Goal: Navigation & Orientation: Locate item on page

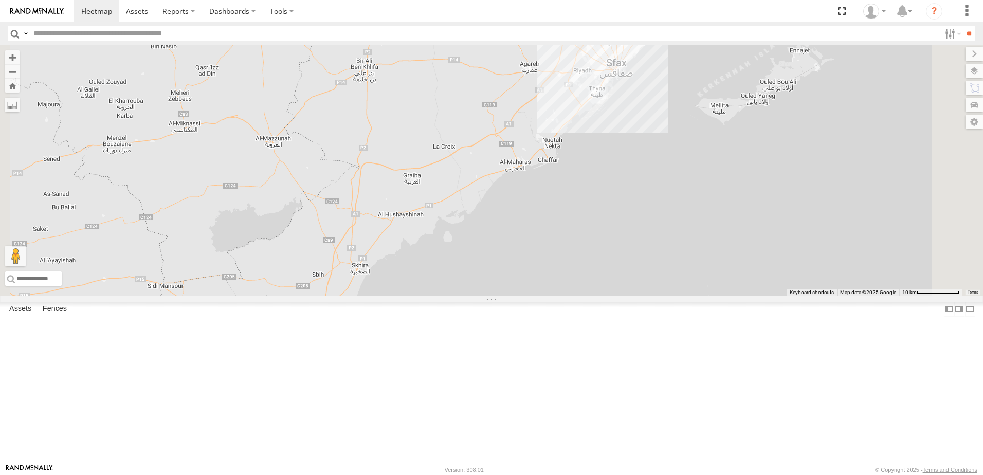
drag, startPoint x: 542, startPoint y: 286, endPoint x: 577, endPoint y: 501, distance: 218.2
click at [577, 474] on html at bounding box center [491, 237] width 983 height 475
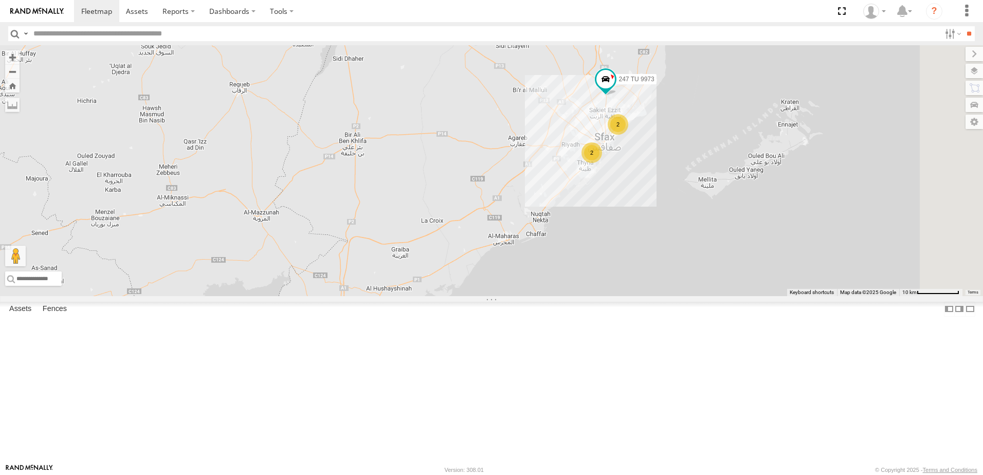
drag, startPoint x: 613, startPoint y: 289, endPoint x: 475, endPoint y: 501, distance: 252.9
click at [475, 474] on html at bounding box center [491, 237] width 983 height 475
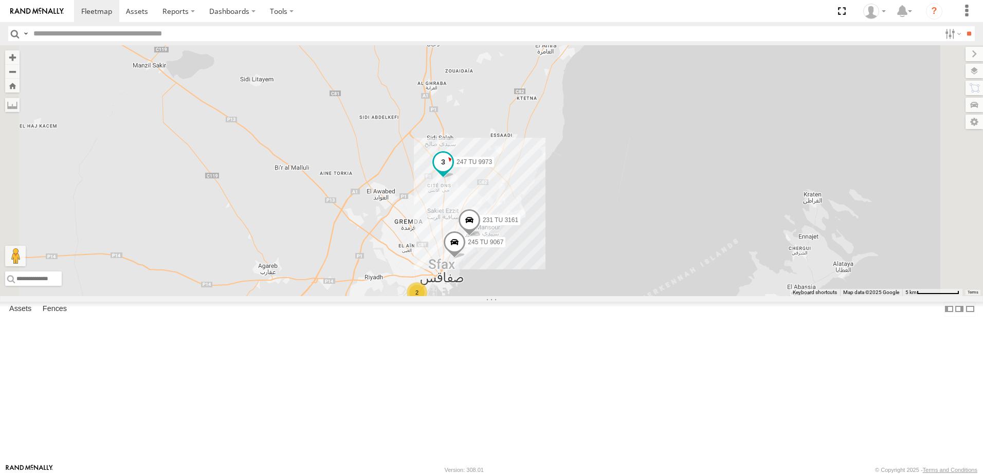
click at [452, 172] on span at bounding box center [443, 162] width 18 height 18
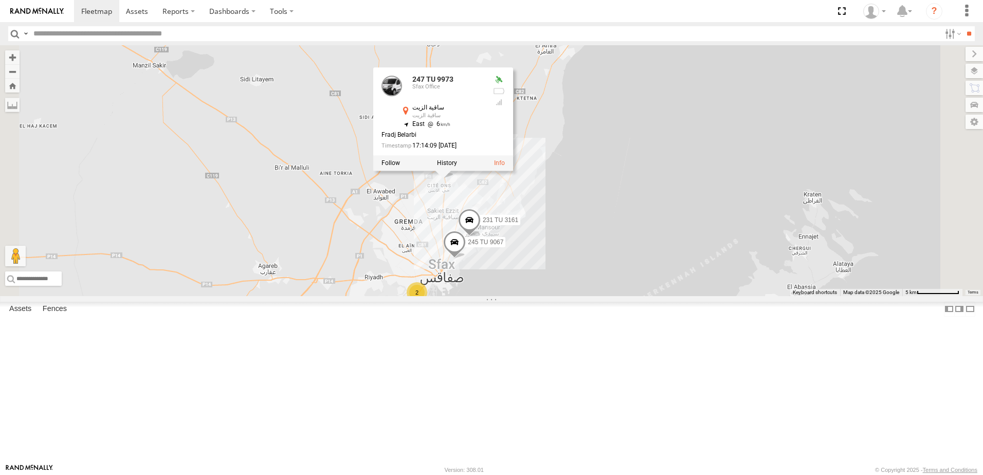
click at [765, 243] on div "241 TU 2029 246 TU 8284 245 TU 9066 246 TU 8285 245 TU 9057 240 TU 779 231 TU 3…" at bounding box center [491, 170] width 983 height 251
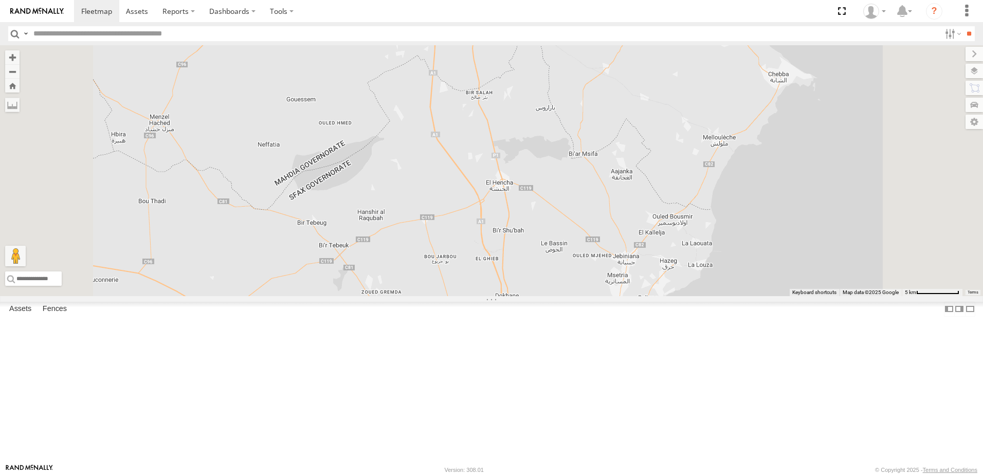
drag, startPoint x: 724, startPoint y: 257, endPoint x: 745, endPoint y: 491, distance: 234.3
click at [745, 474] on html at bounding box center [491, 237] width 983 height 475
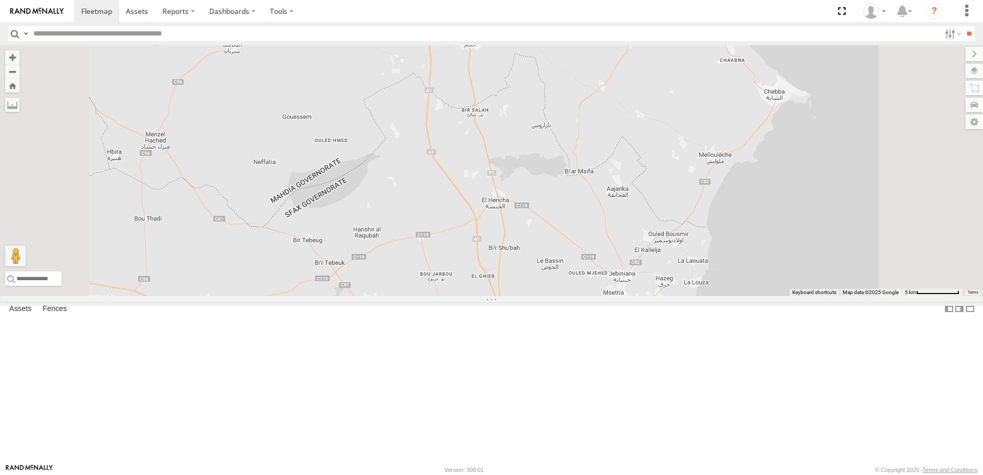
drag, startPoint x: 631, startPoint y: 286, endPoint x: 606, endPoint y: 356, distance: 74.3
click at [606, 296] on div "241 TU 2029 246 TU 8284 245 TU 9066 246 TU 8285 245 TU 9057 240 TU 779 231 TU 3…" at bounding box center [491, 170] width 983 height 251
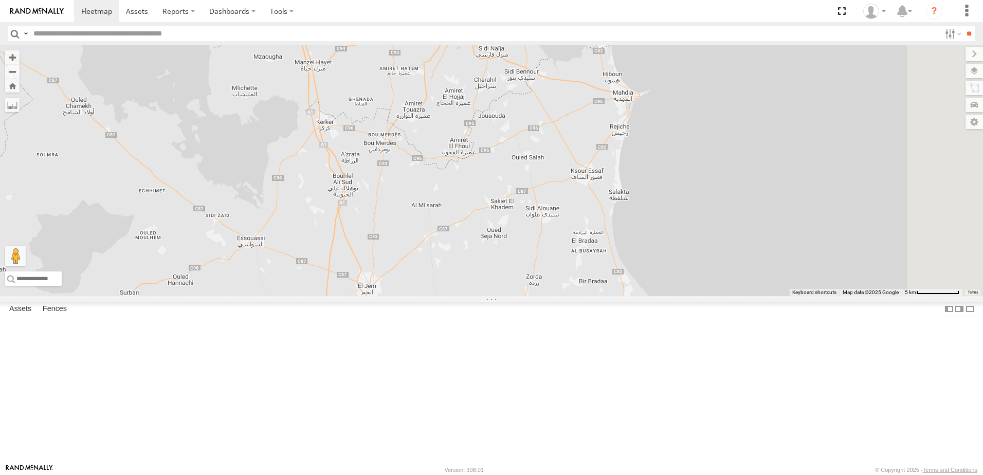
drag, startPoint x: 669, startPoint y: 151, endPoint x: 598, endPoint y: 324, distance: 187.6
click at [598, 296] on div "241 TU 2029 246 TU 8284 245 TU 9066 246 TU 8285 245 TU 9057 240 TU 779 231 TU 3…" at bounding box center [491, 170] width 983 height 251
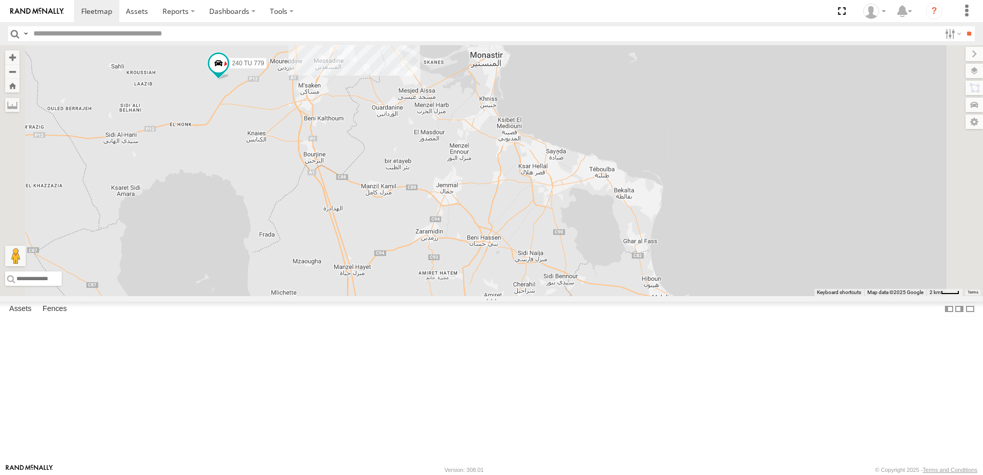
drag, startPoint x: 658, startPoint y: 180, endPoint x: 702, endPoint y: 384, distance: 208.7
click at [702, 296] on div "241 TU 2029 246 TU 8284 245 TU 9066 246 TU 8285 245 TU 9057 240 TU 779 231 TU 3…" at bounding box center [491, 170] width 983 height 251
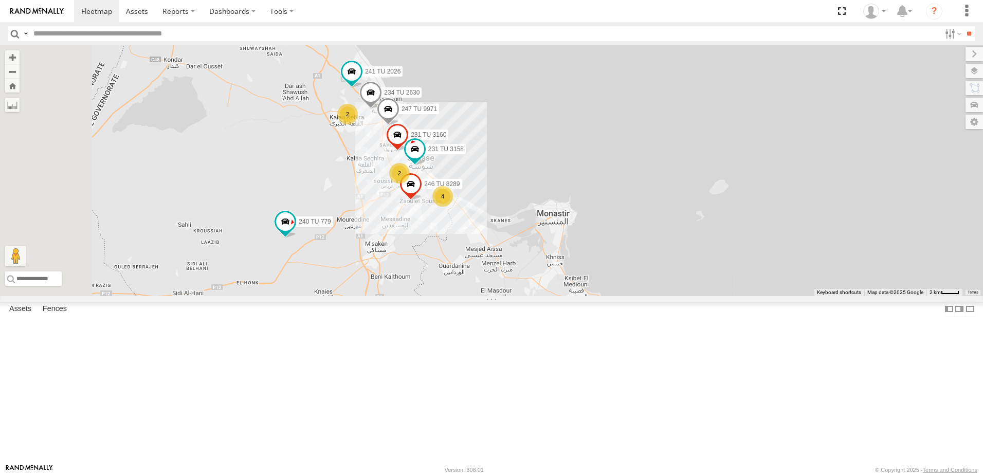
click at [542, 296] on div "241 TU 2029 246 TU 8284 245 TU 9066 246 TU 8285 245 TU 9057 240 TU 779 231 TU 3…" at bounding box center [491, 170] width 983 height 251
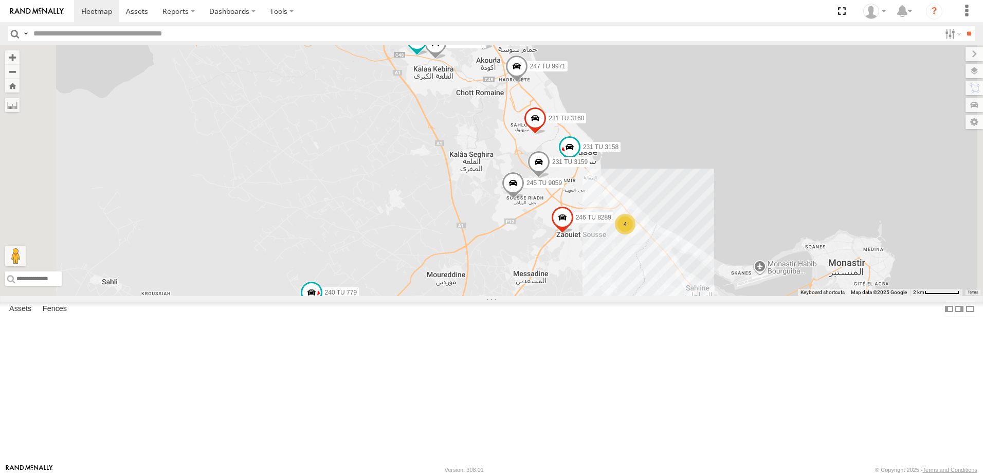
drag, startPoint x: 556, startPoint y: 312, endPoint x: 545, endPoint y: 248, distance: 65.1
click at [545, 248] on div "241 TU 2029 246 TU 8284 245 TU 9066 246 TU 8285 245 TU 9057 240 TU 779 231 TU 3…" at bounding box center [491, 170] width 983 height 251
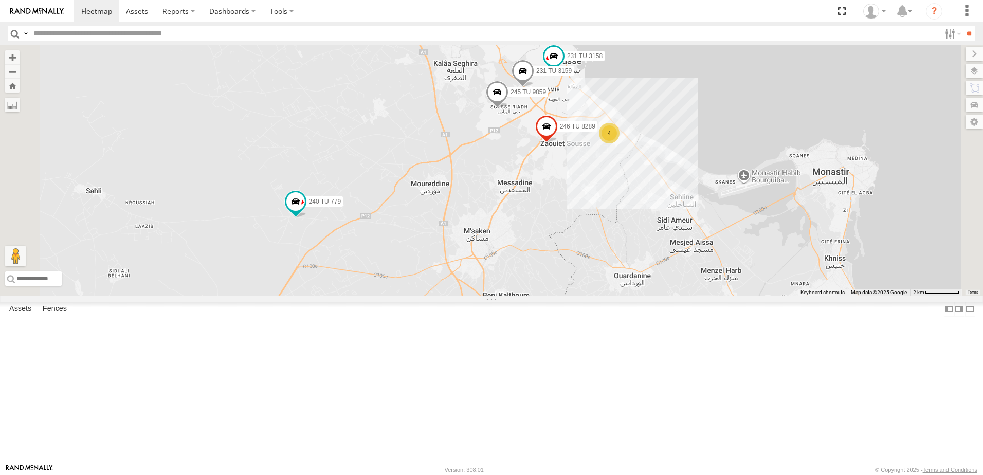
drag, startPoint x: 527, startPoint y: 334, endPoint x: 513, endPoint y: 250, distance: 85.5
click at [513, 250] on div "241 TU 2029 246 TU 8284 245 TU 9066 246 TU 8285 245 TU 9057 240 TU 779 231 TU 3…" at bounding box center [491, 170] width 983 height 251
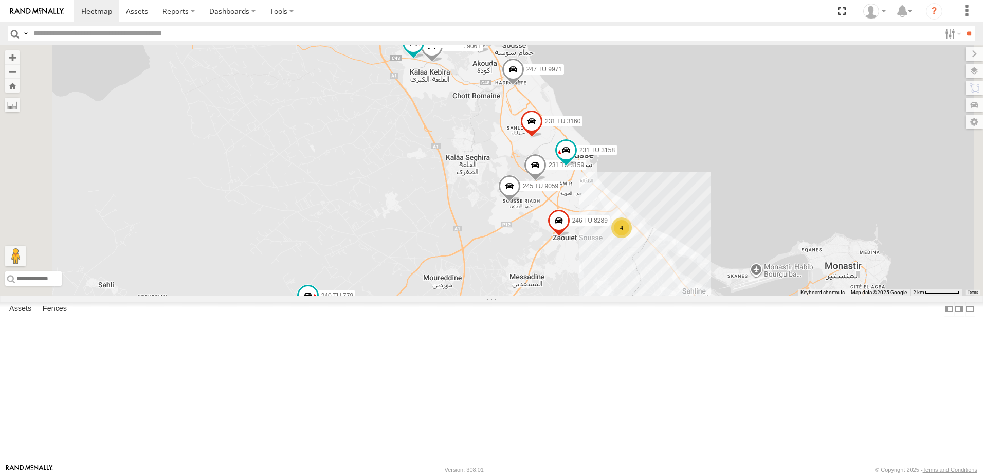
drag, startPoint x: 516, startPoint y: 101, endPoint x: 528, endPoint y: 215, distance: 115.2
click at [528, 215] on div "231 TU 3159 234 TU 2630 245 TU 9061 231 TU 3160 245 TU 9060 240 TU 779 247 TU 9…" at bounding box center [491, 170] width 983 height 251
